Goal: Check status: Check status

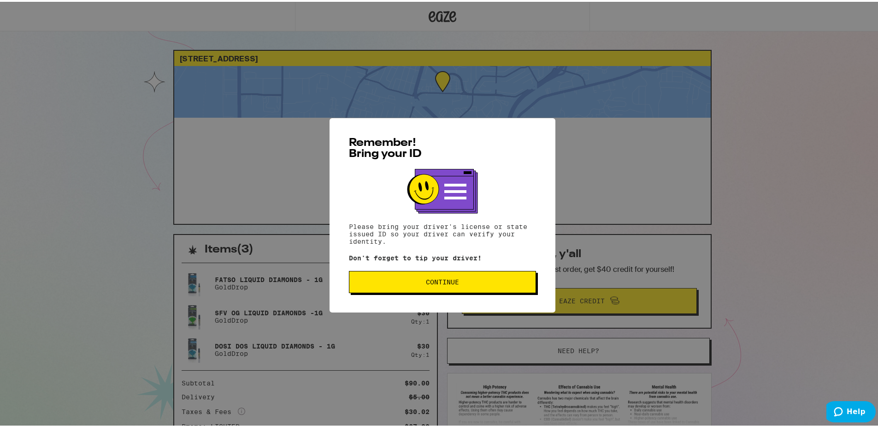
click at [415, 274] on button "Continue" at bounding box center [442, 280] width 187 height 22
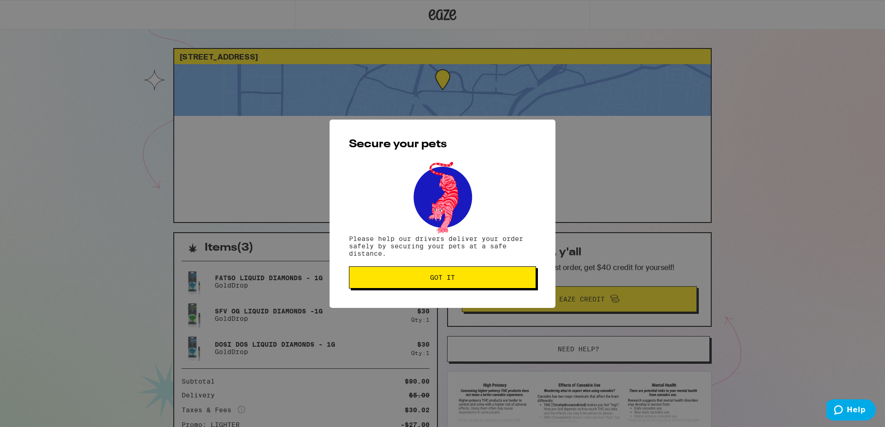
click at [417, 273] on button "Got it" at bounding box center [442, 277] width 187 height 22
